Goal: Task Accomplishment & Management: Manage account settings

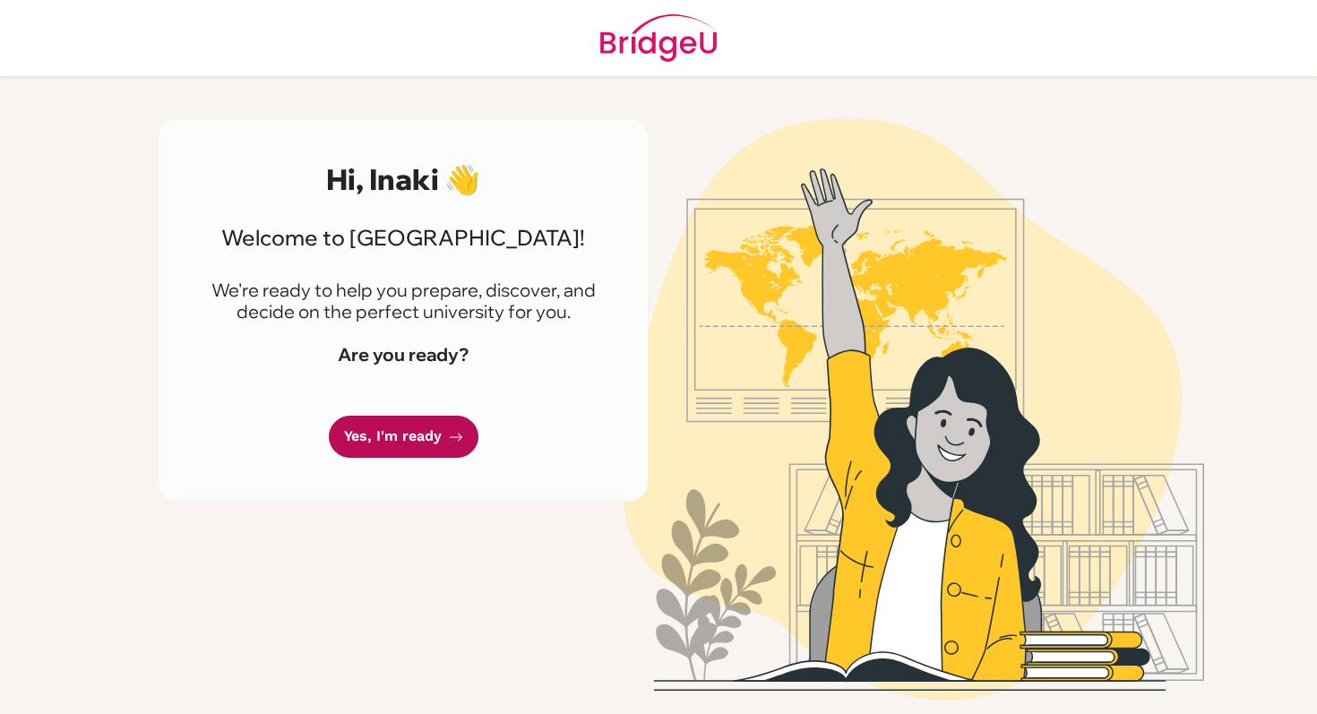
click at [449, 432] on icon at bounding box center [456, 437] width 14 height 14
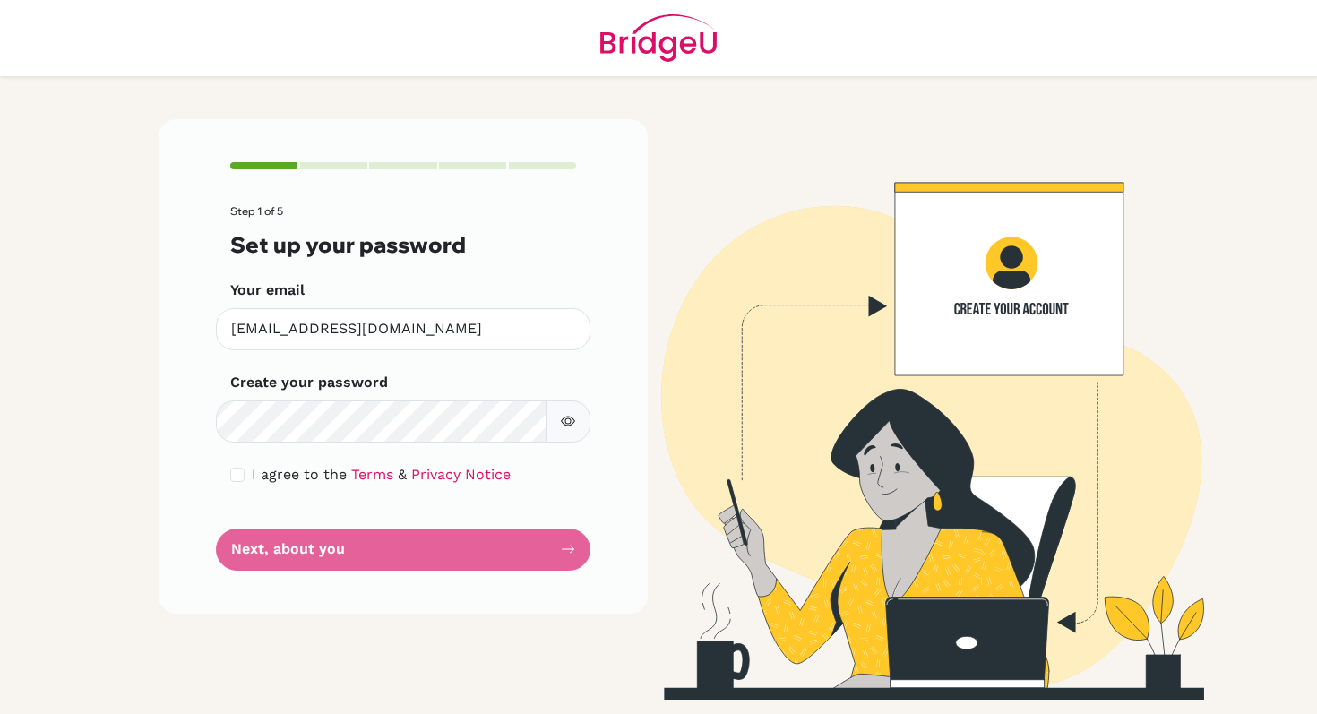
click at [562, 401] on button "button" at bounding box center [568, 422] width 45 height 42
click at [566, 409] on button "button" at bounding box center [568, 422] width 45 height 42
click at [243, 475] on input "checkbox" at bounding box center [237, 475] width 14 height 14
checkbox input "true"
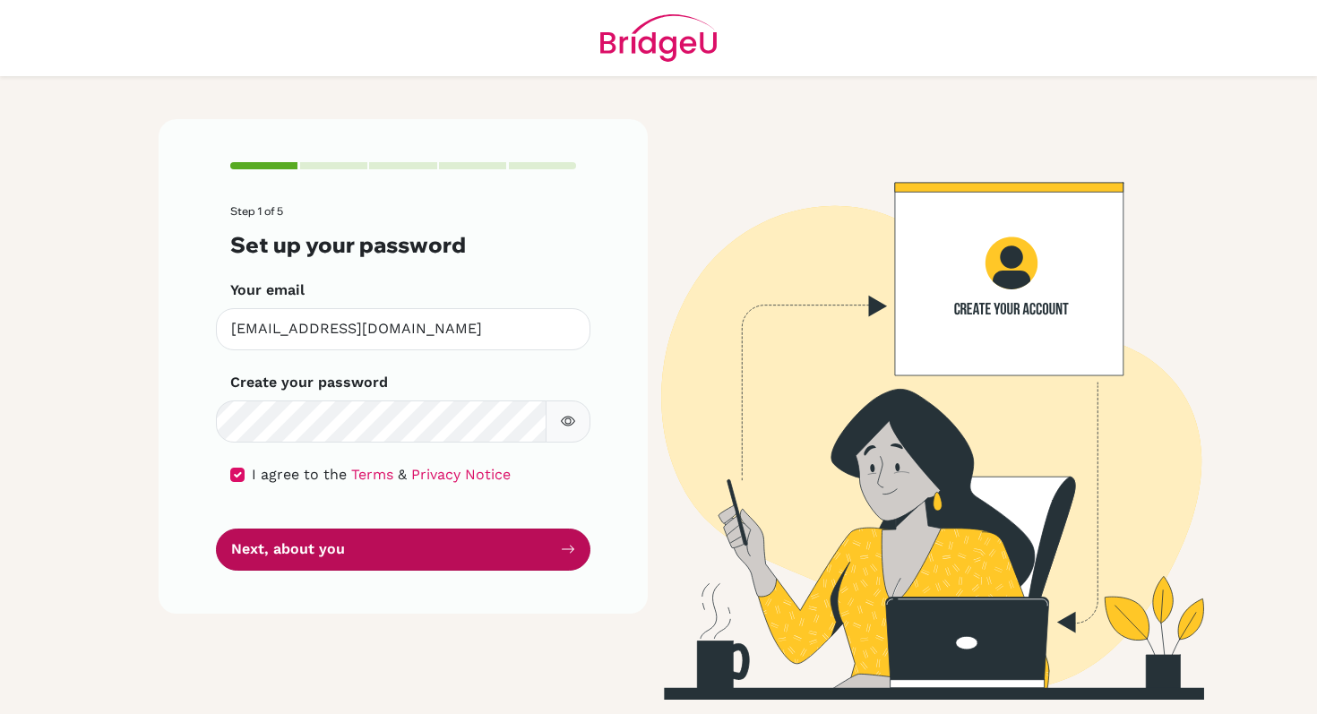
click at [359, 542] on button "Next, about you" at bounding box center [403, 550] width 375 height 42
